Goal: Transaction & Acquisition: Purchase product/service

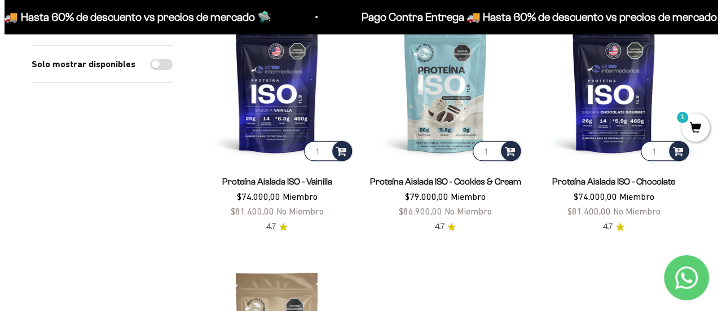
scroll to position [113, 0]
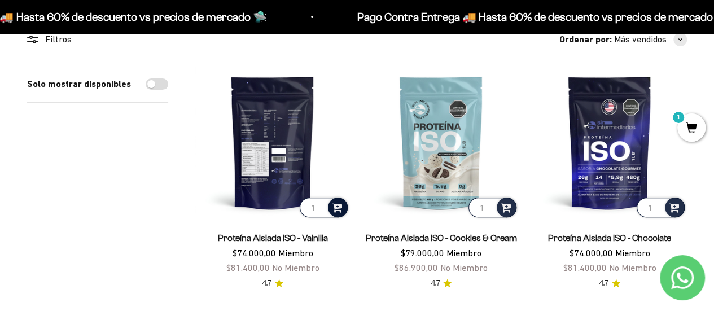
click at [337, 209] on span at bounding box center [337, 206] width 11 height 13
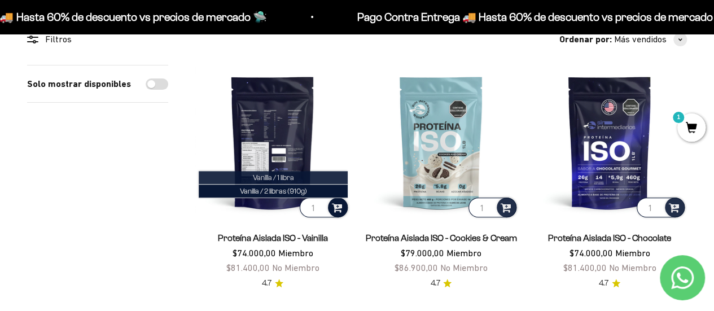
click at [288, 179] on span "Vanilla / 1 libra" at bounding box center [273, 177] width 41 height 8
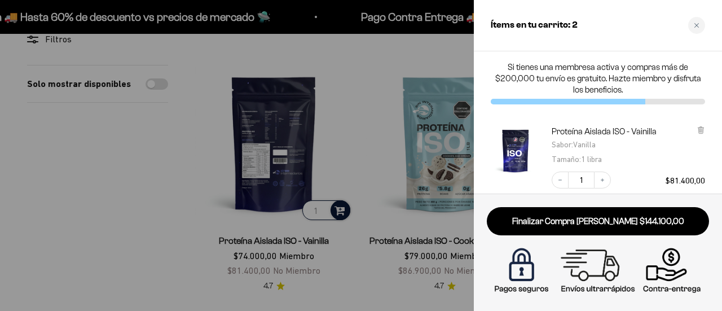
click at [382, 172] on div at bounding box center [361, 155] width 722 height 311
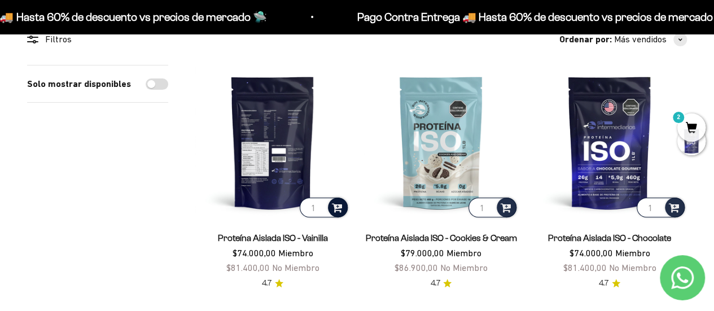
click at [343, 207] on div at bounding box center [338, 208] width 20 height 20
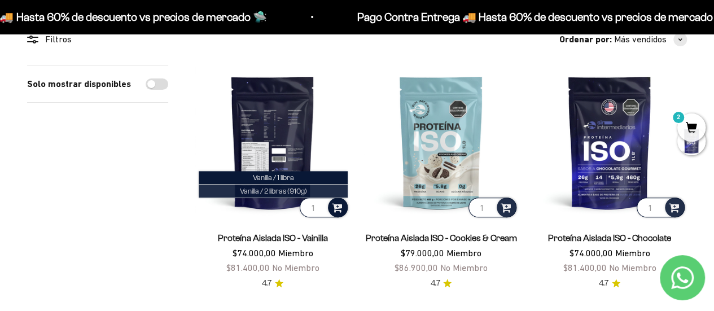
click at [313, 191] on li "Vanilla / 2 libras (910g)" at bounding box center [273, 192] width 149 height 14
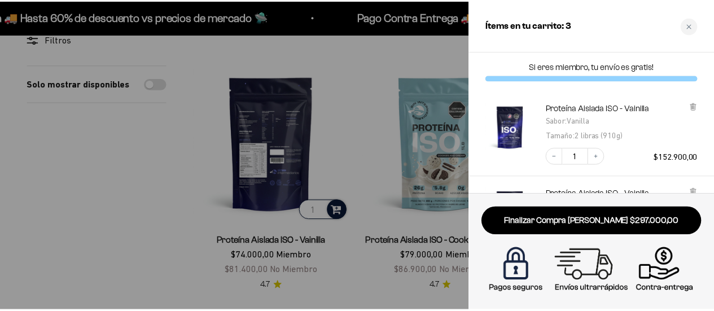
scroll to position [0, 0]
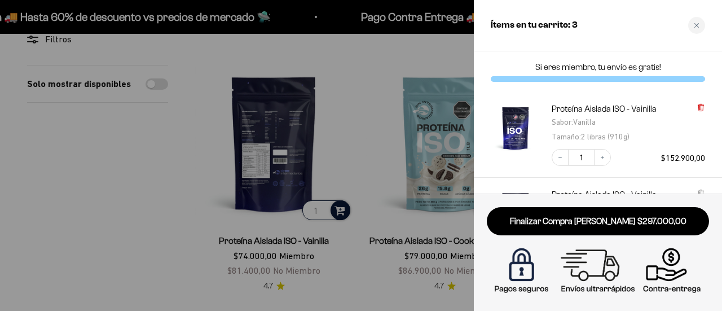
click at [703, 103] on icon at bounding box center [701, 107] width 8 height 8
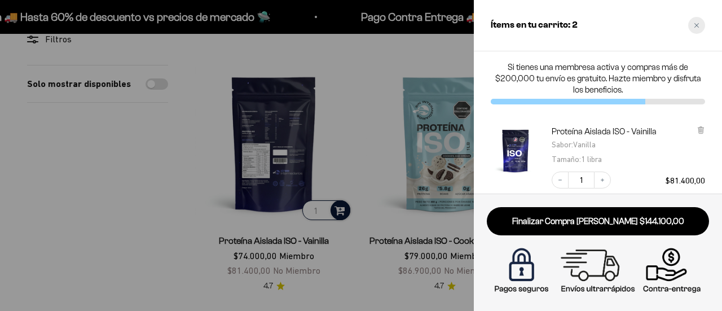
click at [698, 24] on icon "Close cart" at bounding box center [697, 26] width 6 height 6
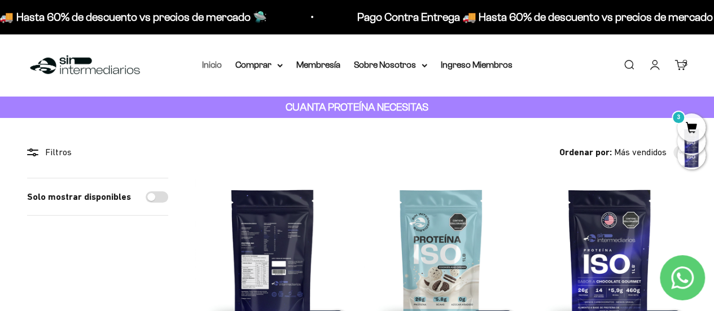
click at [209, 67] on link "Inicio" at bounding box center [212, 65] width 20 height 10
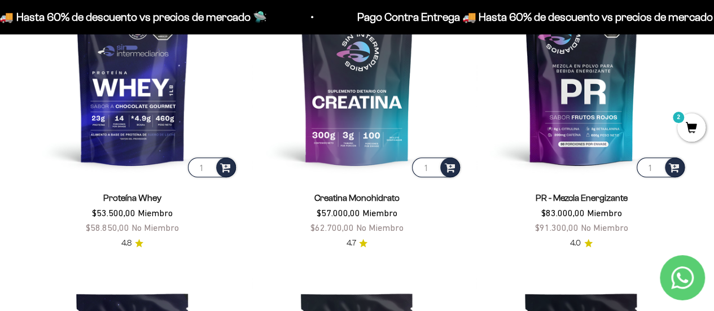
scroll to position [448, 0]
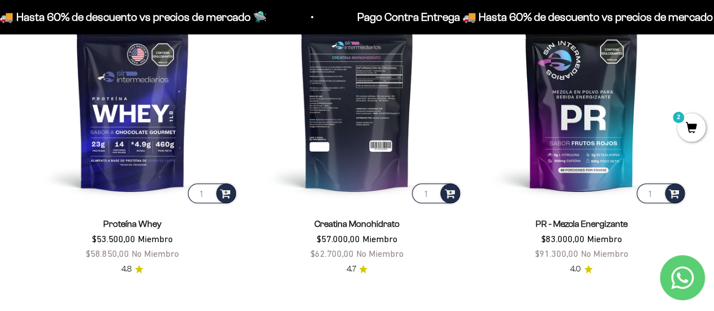
click at [379, 132] on img at bounding box center [357, 99] width 211 height 211
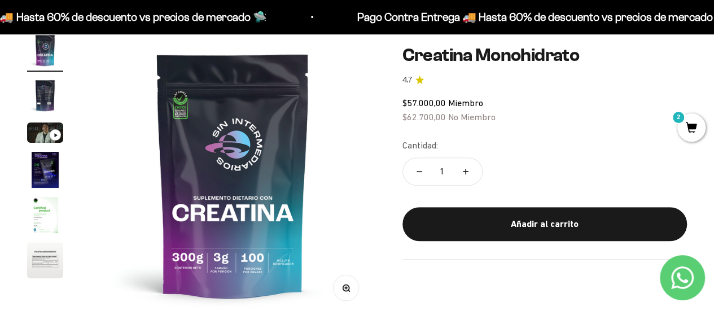
click at [461, 169] on button "Aumentar cantidad" at bounding box center [465, 170] width 33 height 27
click at [419, 171] on icon "Reducir cantidad" at bounding box center [420, 170] width 6 height 1
type input "1"
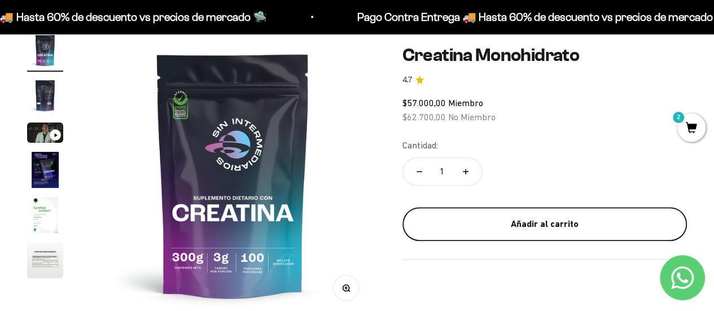
click at [503, 207] on button "Añadir al carrito" at bounding box center [544, 224] width 284 height 34
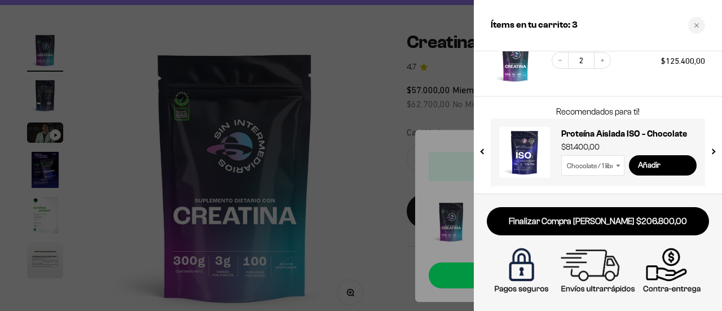
scroll to position [155, 0]
click at [589, 167] on select "Chocolate / 1 libra (460g) Chocolate / 2 libras (910g)" at bounding box center [593, 165] width 63 height 20
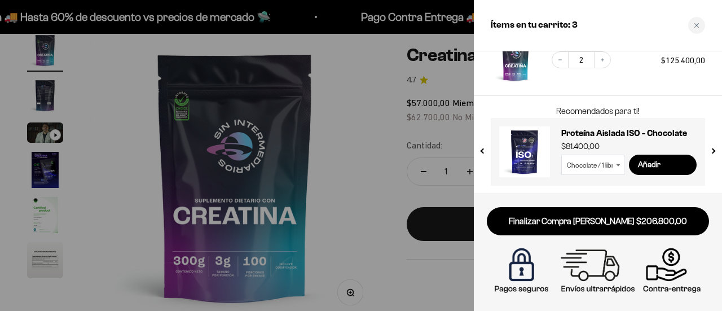
click at [607, 165] on select "Chocolate / 1 libra (460g) Chocolate / 2 libras (910g)" at bounding box center [593, 165] width 63 height 20
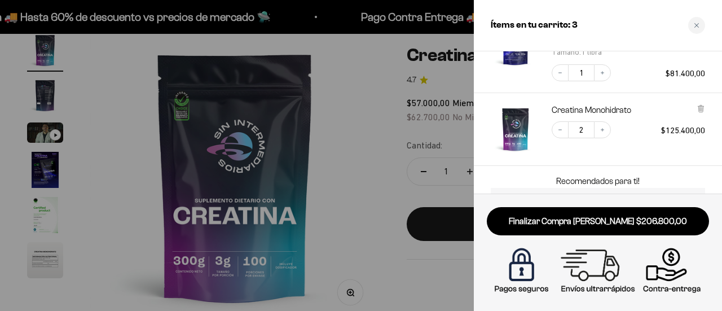
scroll to position [98, 0]
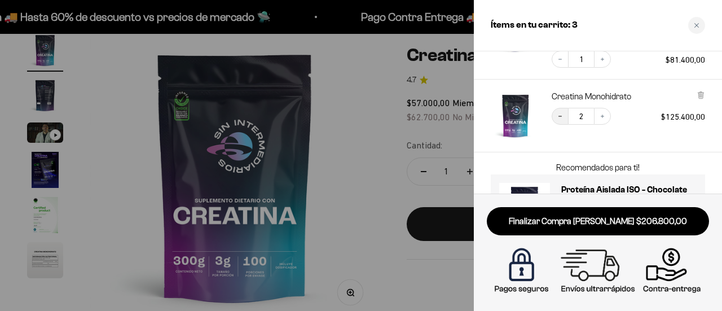
click at [564, 119] on button "Decrease quantity" at bounding box center [560, 116] width 17 height 17
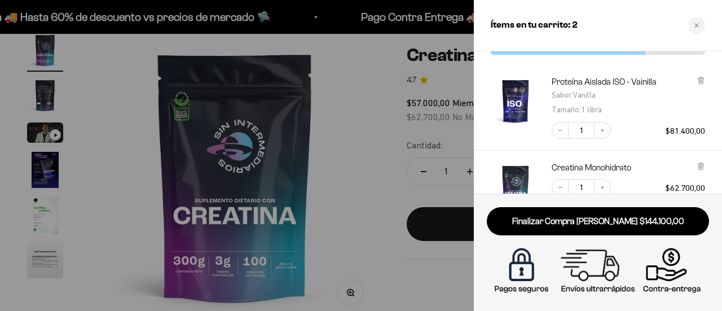
scroll to position [121, 0]
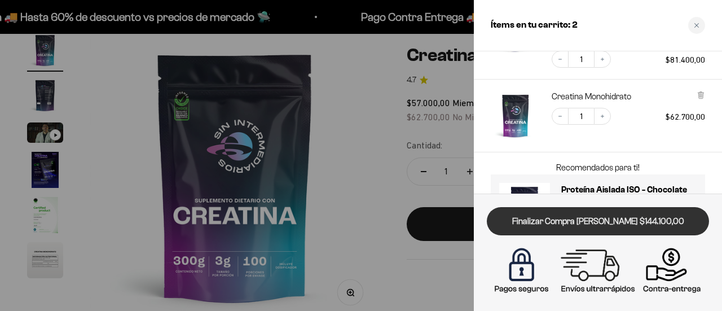
click at [630, 218] on link "Finalizar Compra [PERSON_NAME] $144.100,00" at bounding box center [598, 221] width 222 height 29
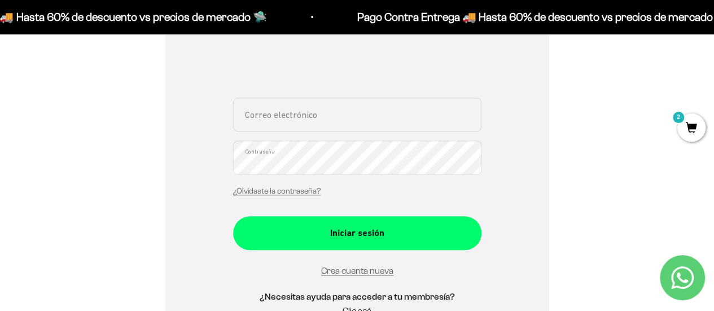
scroll to position [208, 0]
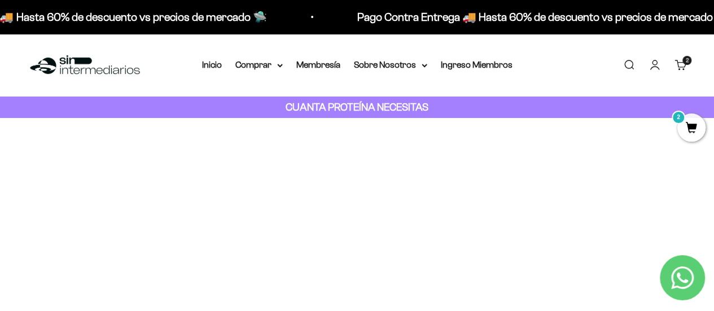
drag, startPoint x: 686, startPoint y: 2, endPoint x: 470, endPoint y: 159, distance: 267.6
click at [470, 159] on div "Too many requests. Please try again later. Username: [EMAIL_ADDRESS][DOMAIN_NAM…" at bounding box center [357, 231] width 395 height 226
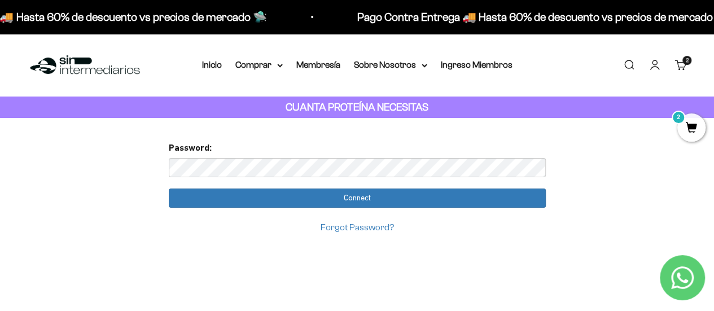
click at [169, 189] on input "Connect" at bounding box center [357, 198] width 377 height 19
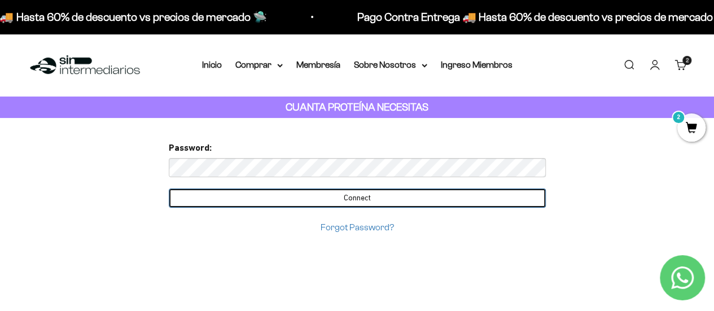
click at [353, 204] on input "Connect" at bounding box center [357, 198] width 377 height 19
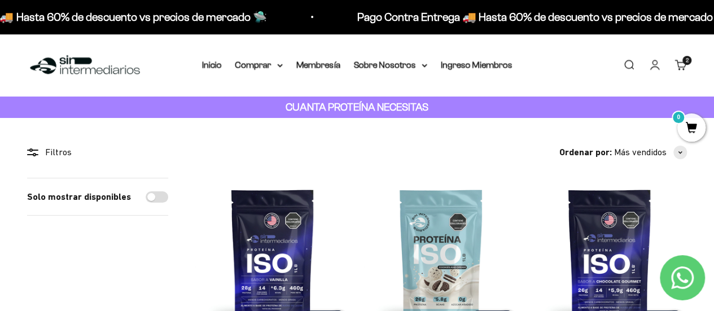
click at [674, 273] on icon "Contact us on WhatsApp" at bounding box center [682, 277] width 23 height 23
